Goal: Information Seeking & Learning: Check status

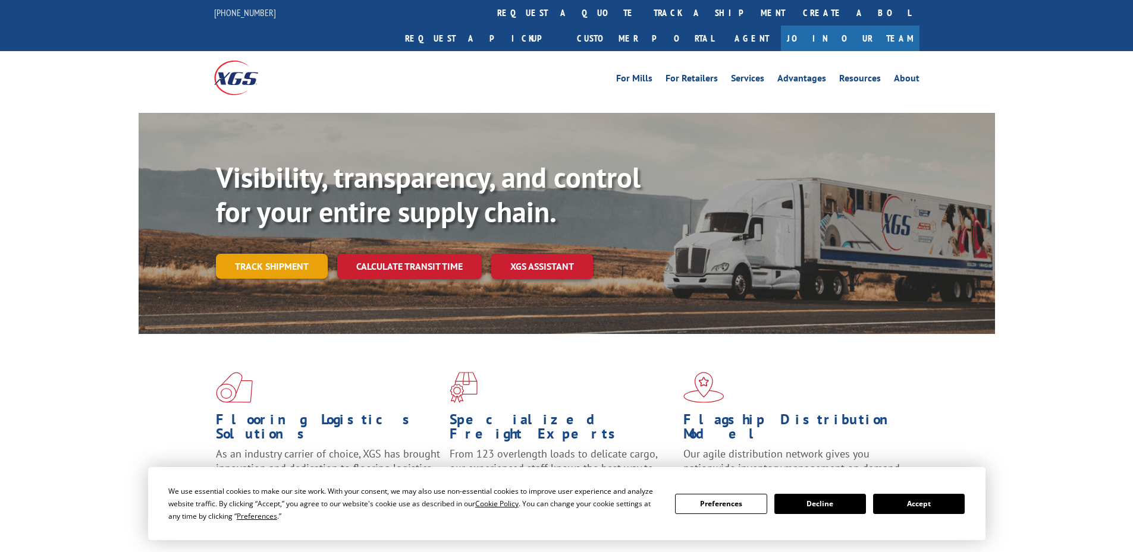
click at [256, 259] on div "Visibility, transparency, and control for your entire supply chain. Track shipm…" at bounding box center [605, 244] width 779 height 166
click at [263, 254] on link "Track shipment" at bounding box center [272, 266] width 112 height 25
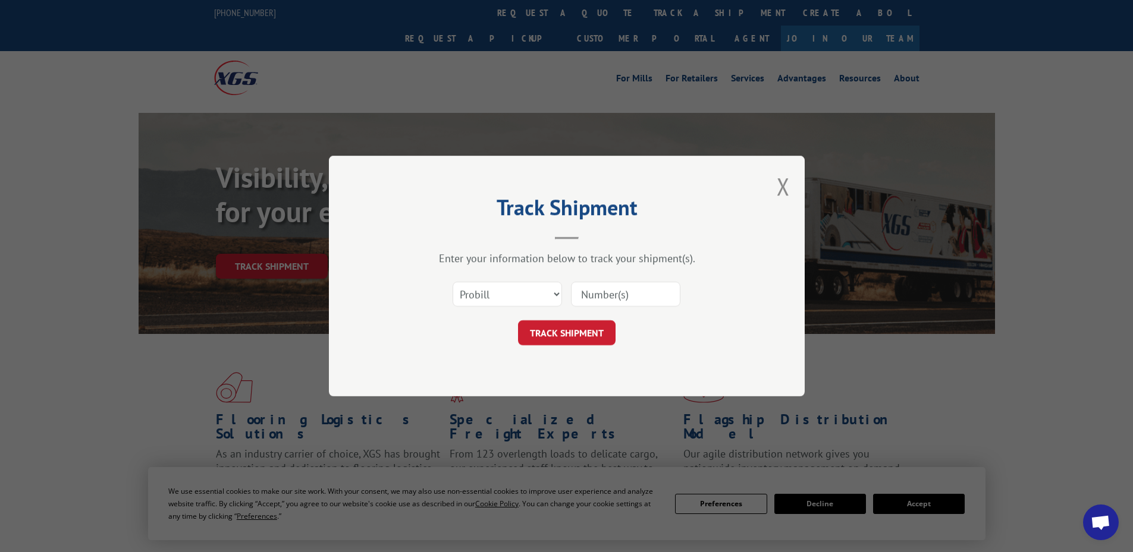
click at [596, 284] on input at bounding box center [625, 294] width 109 height 25
paste input "17228361"
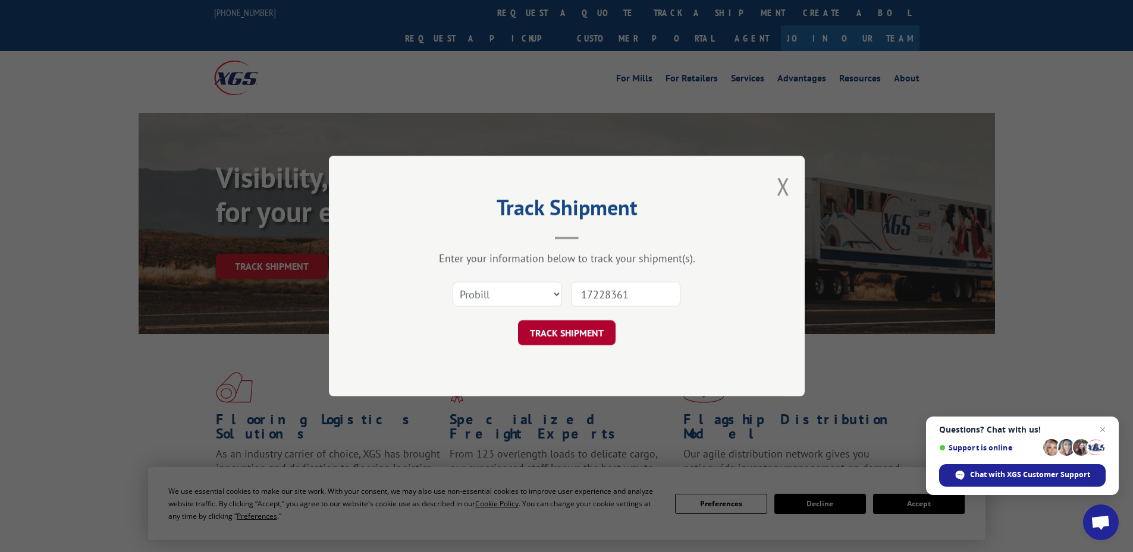
type input "17228361"
click at [584, 328] on button "TRACK SHIPMENT" at bounding box center [567, 332] width 98 height 25
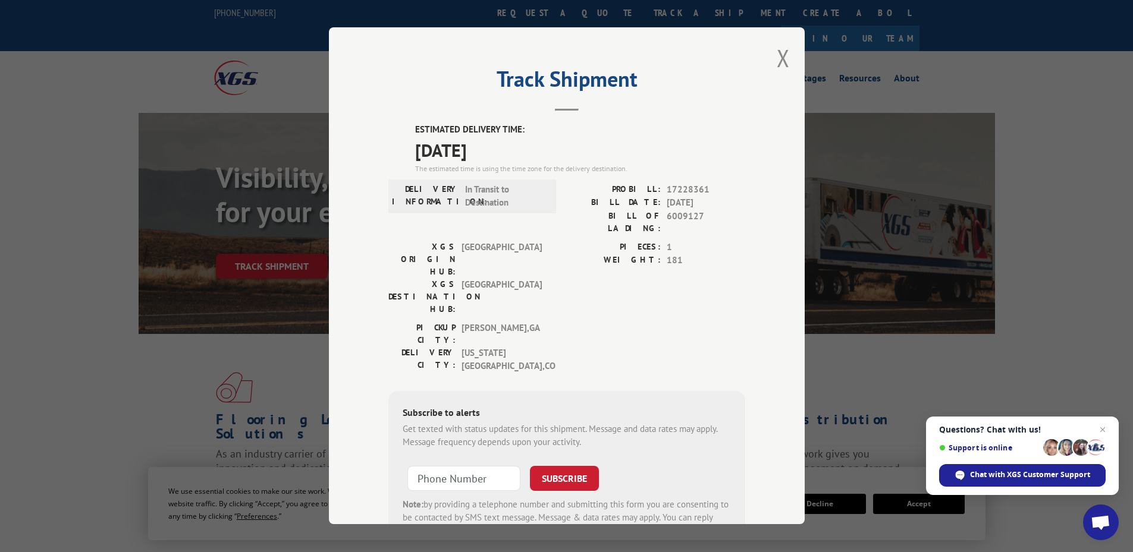
drag, startPoint x: 511, startPoint y: 148, endPoint x: 411, endPoint y: 152, distance: 100.5
click at [415, 152] on span "[DATE]" at bounding box center [580, 150] width 330 height 27
copy span "[DATE]"
drag, startPoint x: 619, startPoint y: 184, endPoint x: 720, endPoint y: 185, distance: 101.1
click at [720, 185] on div "PROBILL: 17228361" at bounding box center [656, 190] width 178 height 14
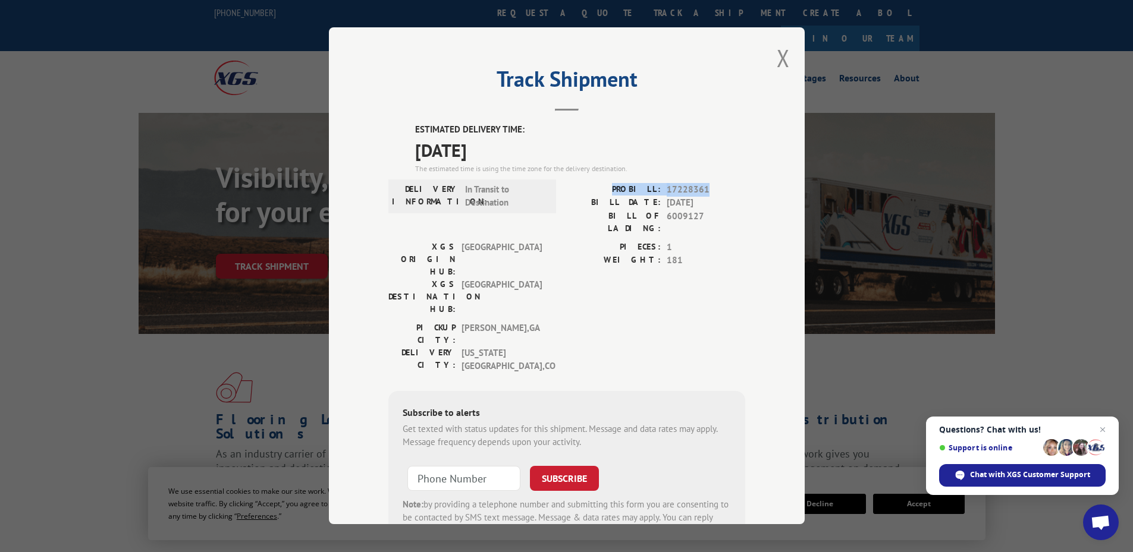
copy div "PROBILL: 17228361"
